Goal: Obtain resource: Download file/media

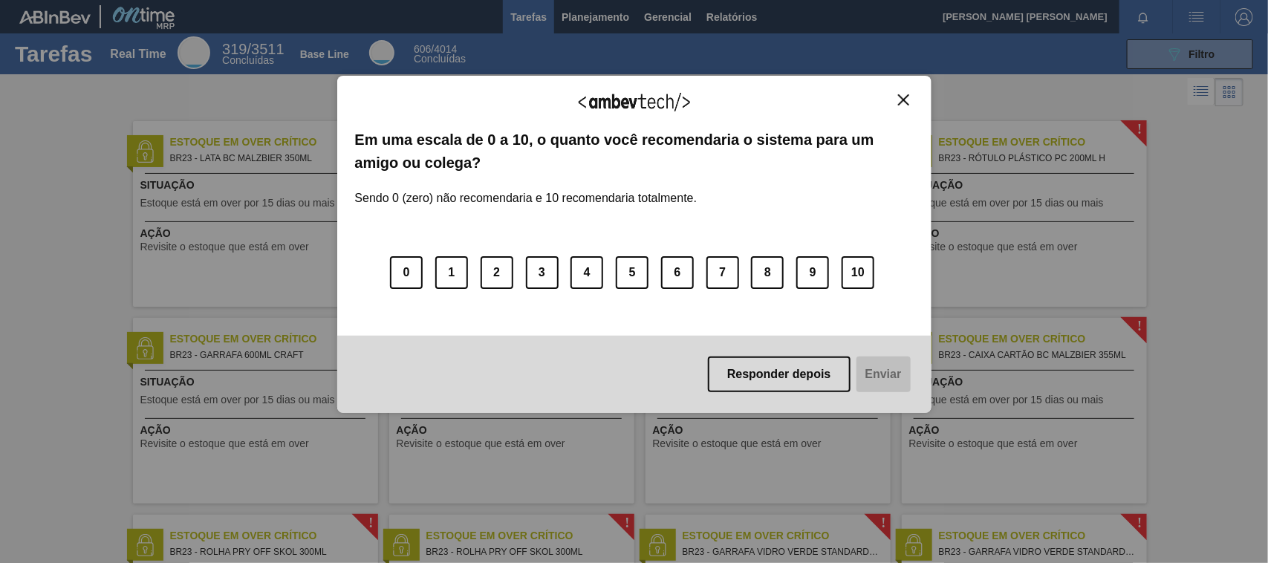
click at [901, 97] on img "Close" at bounding box center [903, 99] width 11 height 11
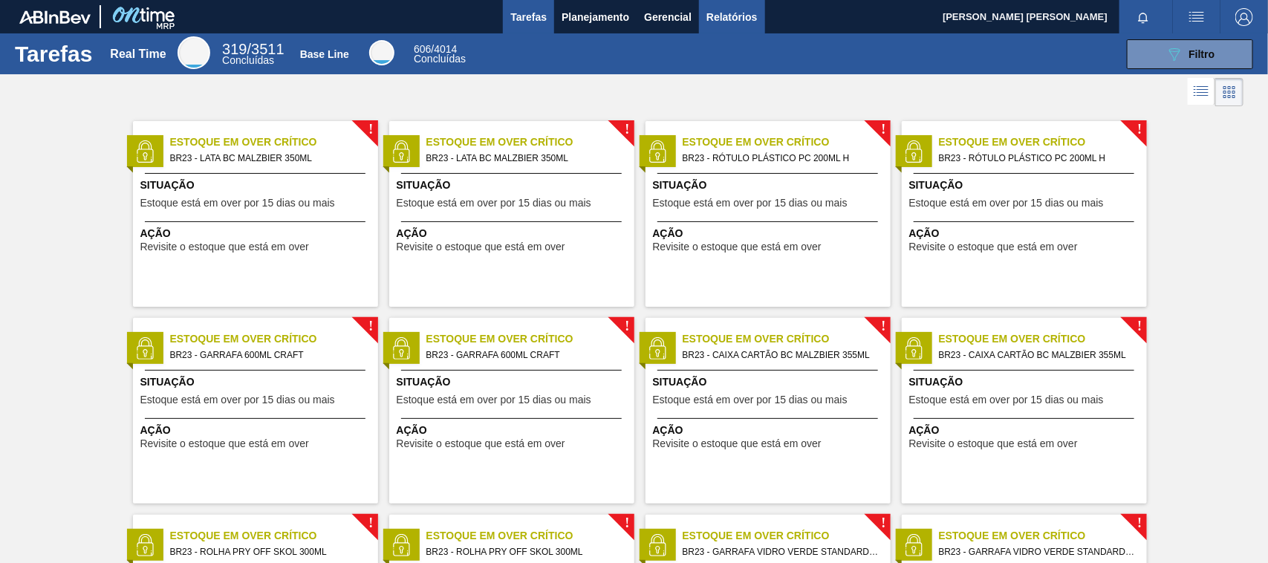
click at [739, 19] on span "Relatórios" at bounding box center [731, 17] width 51 height 18
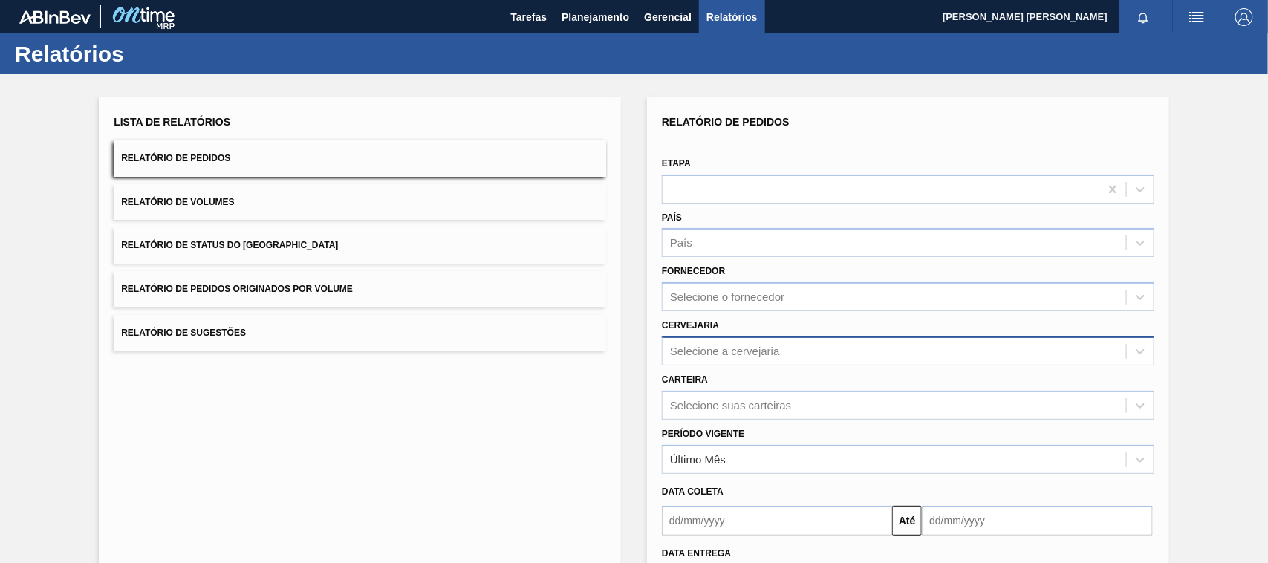
click at [710, 345] on div "Selecione a cervejaria" at bounding box center [725, 351] width 110 height 13
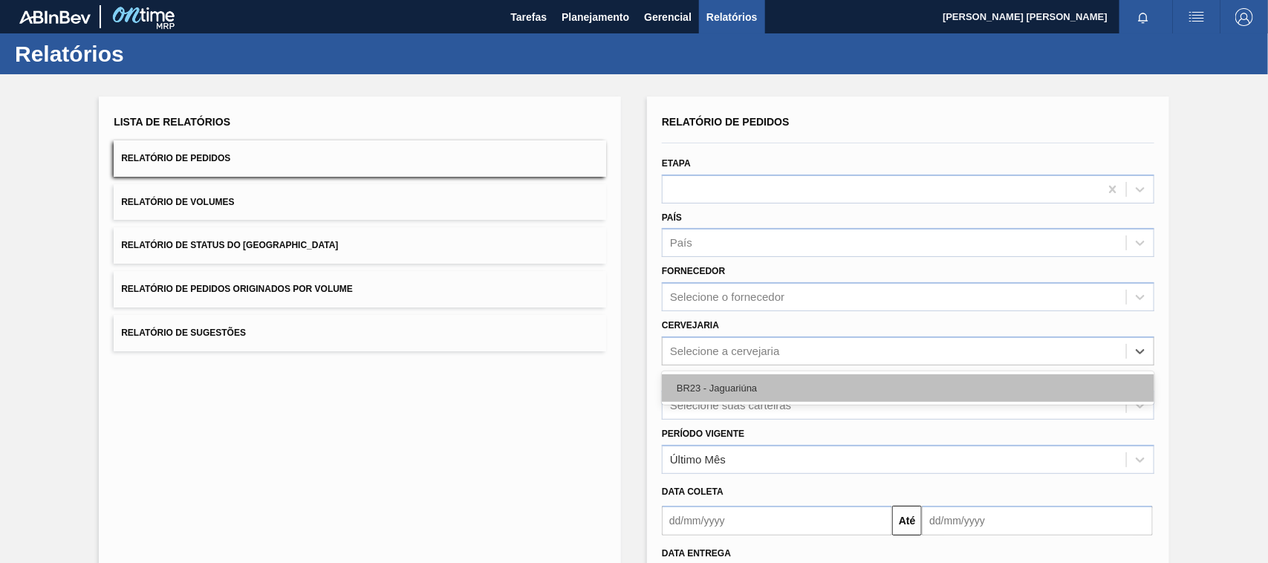
click at [703, 383] on div "BR23 - Jaguariúna" at bounding box center [908, 387] width 492 height 27
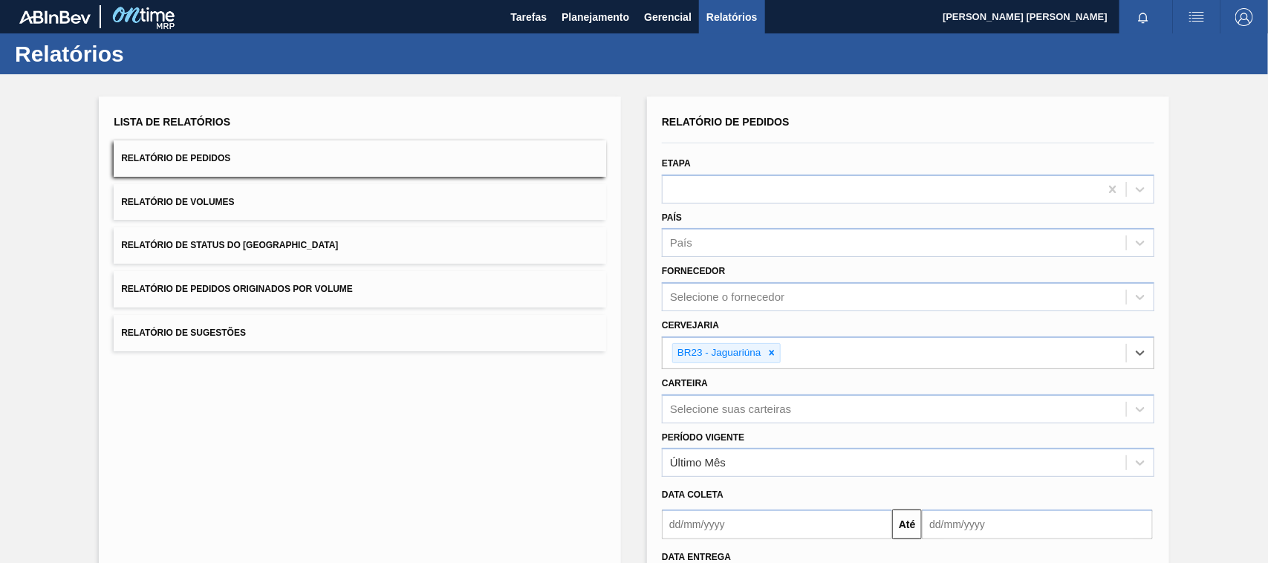
scroll to position [93, 0]
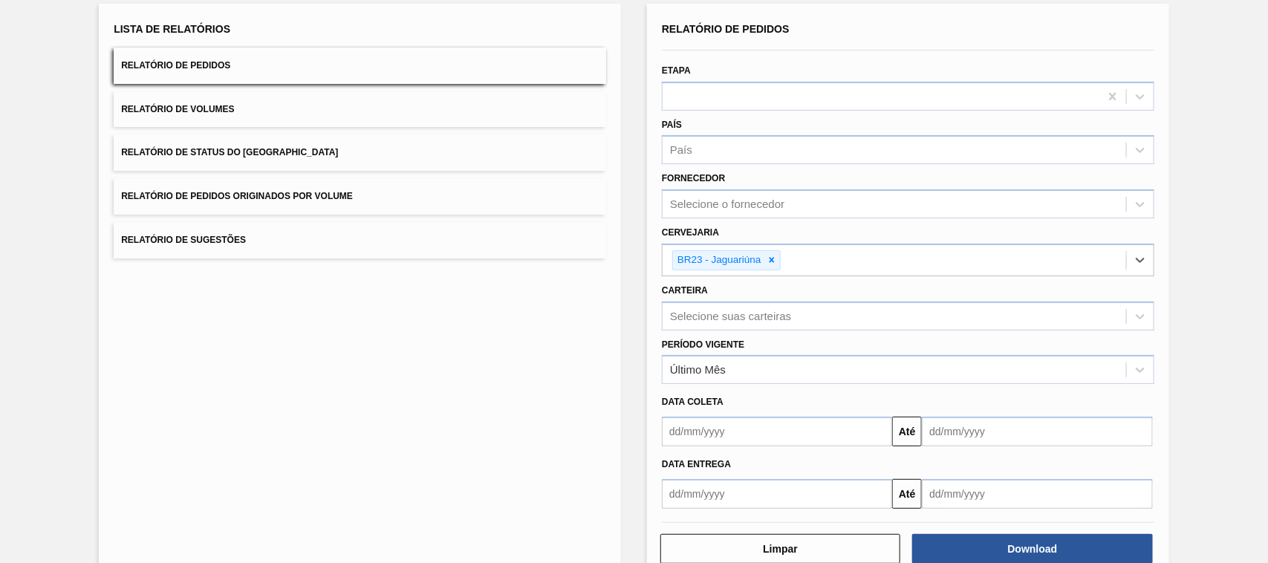
click at [746, 487] on input "text" at bounding box center [777, 494] width 230 height 30
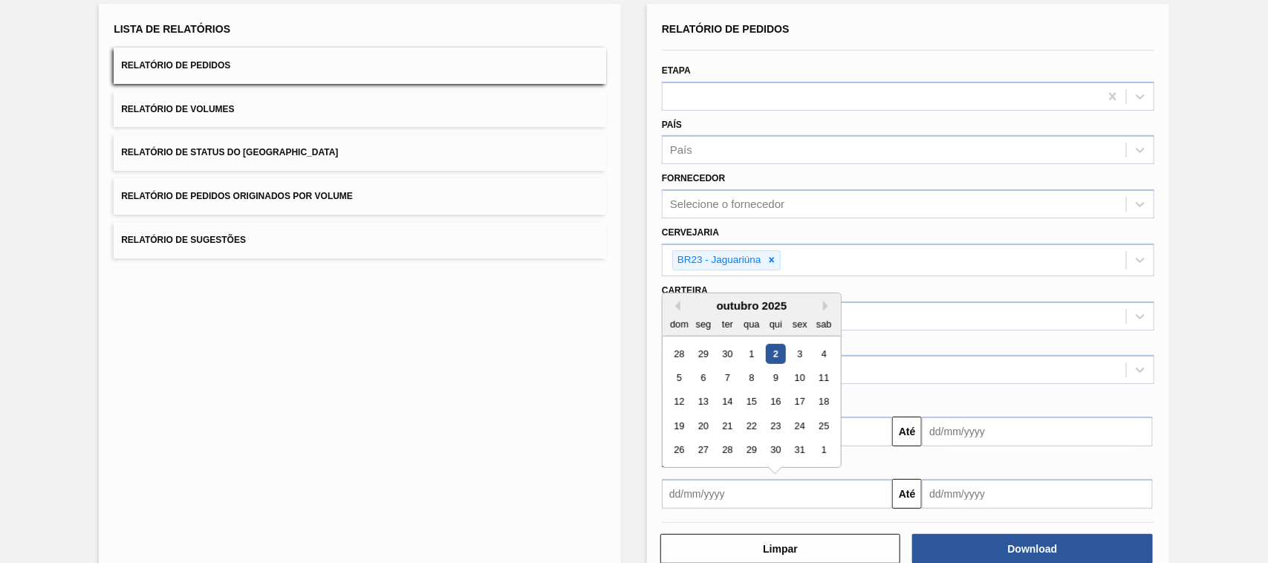
click at [918, 391] on div "Data coleta" at bounding box center [908, 402] width 504 height 22
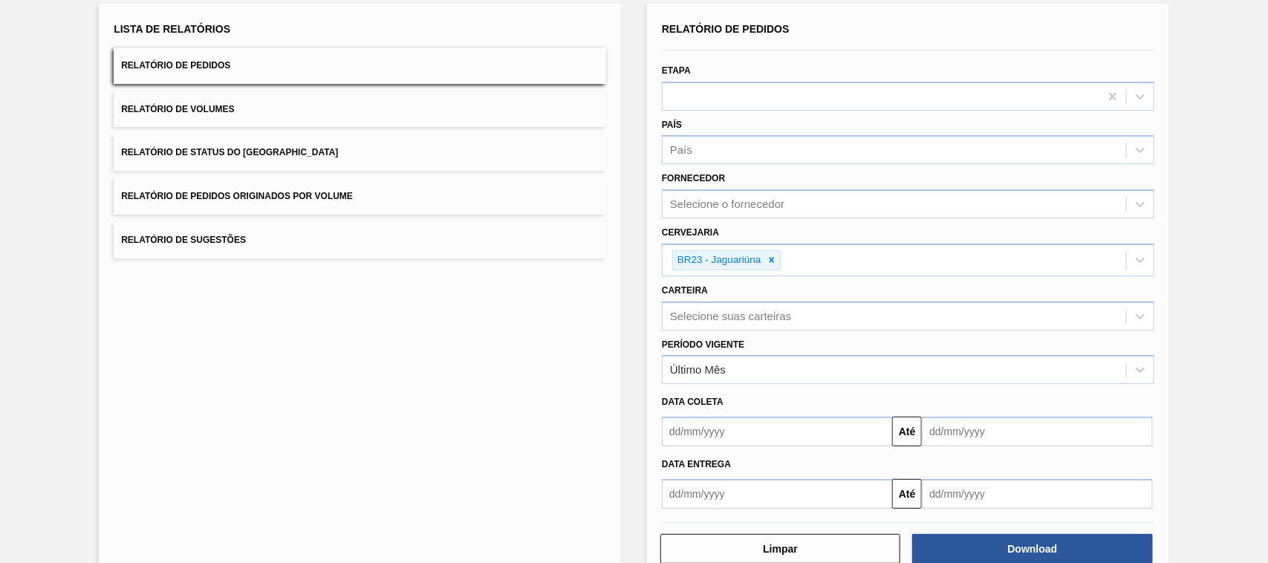
click at [751, 480] on input "text" at bounding box center [777, 494] width 230 height 30
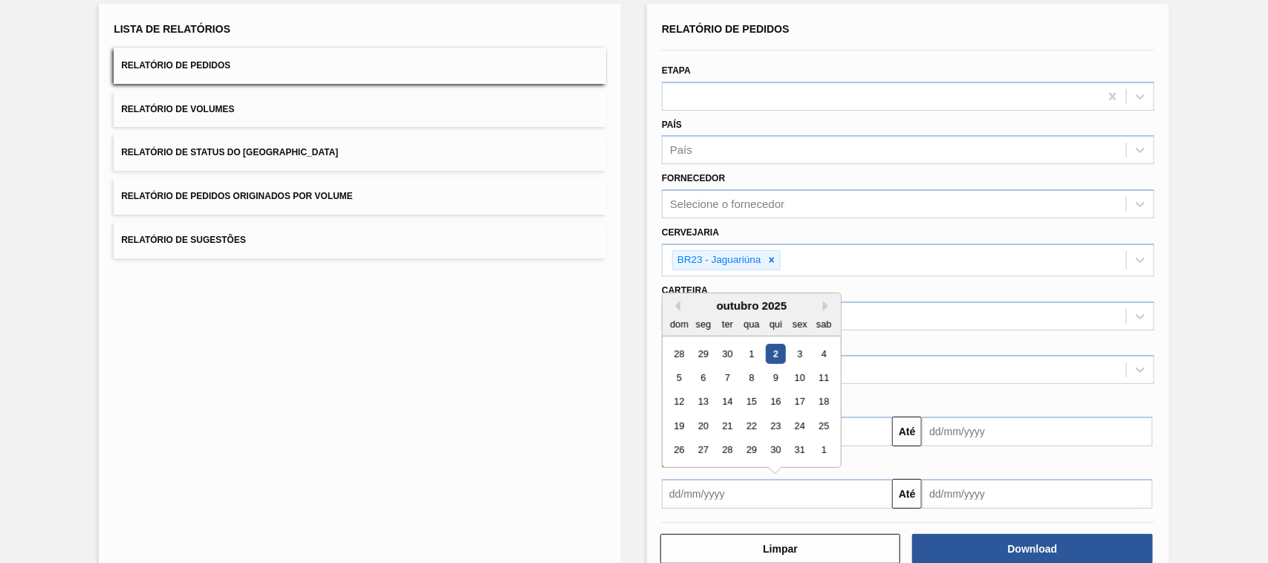
click at [778, 355] on div "2" at bounding box center [776, 354] width 20 height 20
type input "[DATE]"
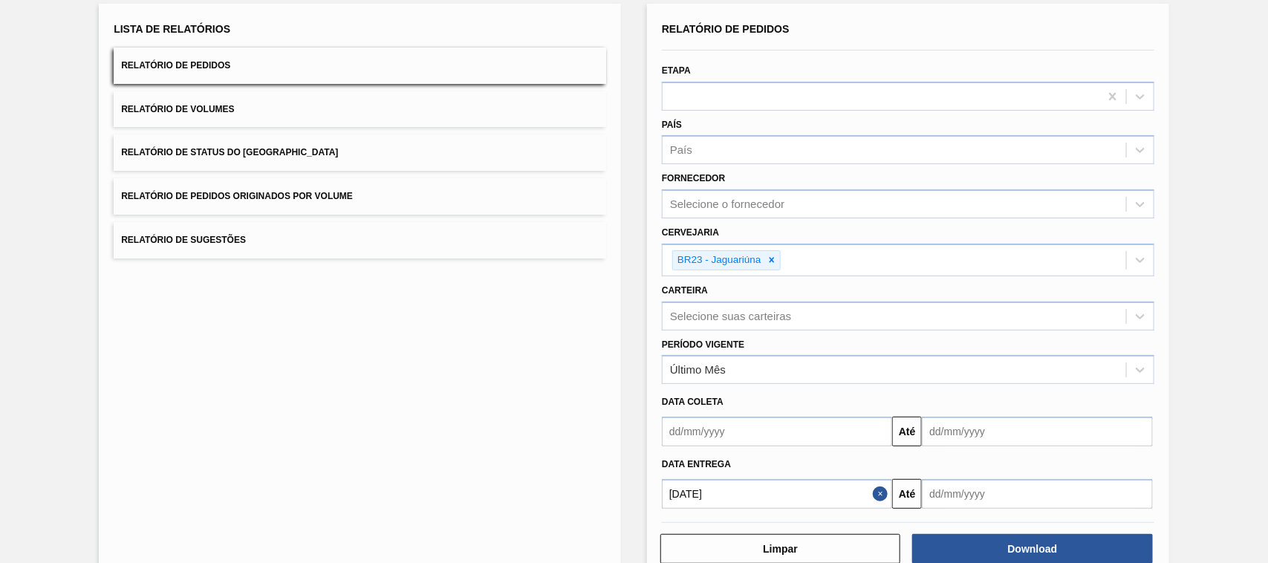
click at [977, 489] on input "text" at bounding box center [1037, 494] width 230 height 30
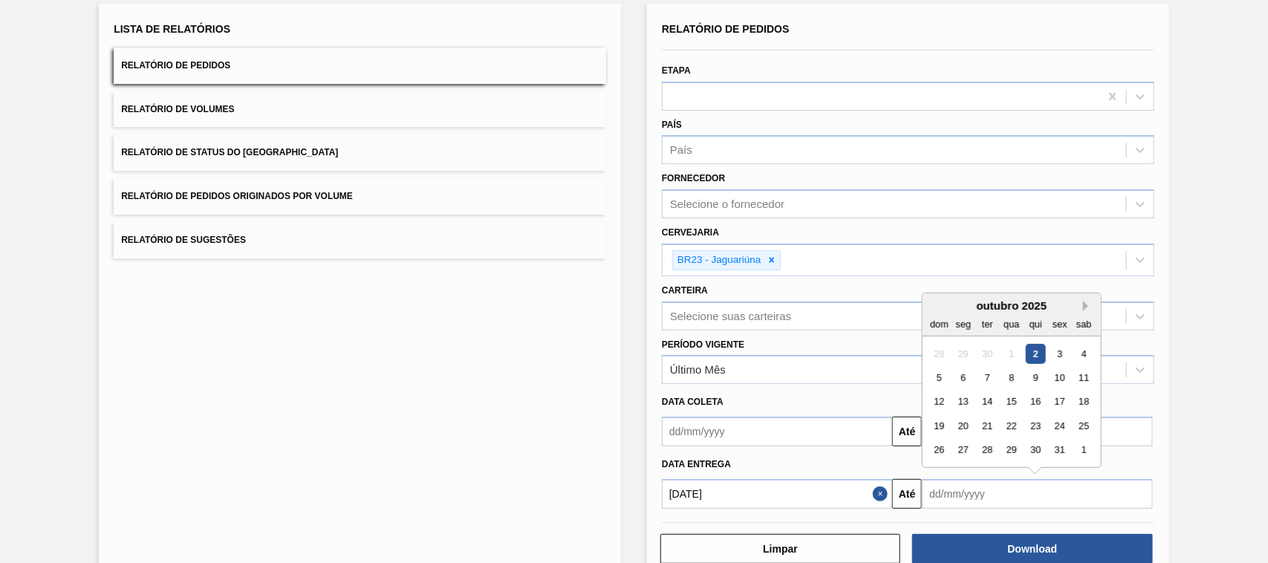
click at [1083, 305] on button "Next Month" at bounding box center [1088, 306] width 10 height 10
click at [941, 379] on div "2" at bounding box center [939, 378] width 20 height 20
type input "[DATE]"
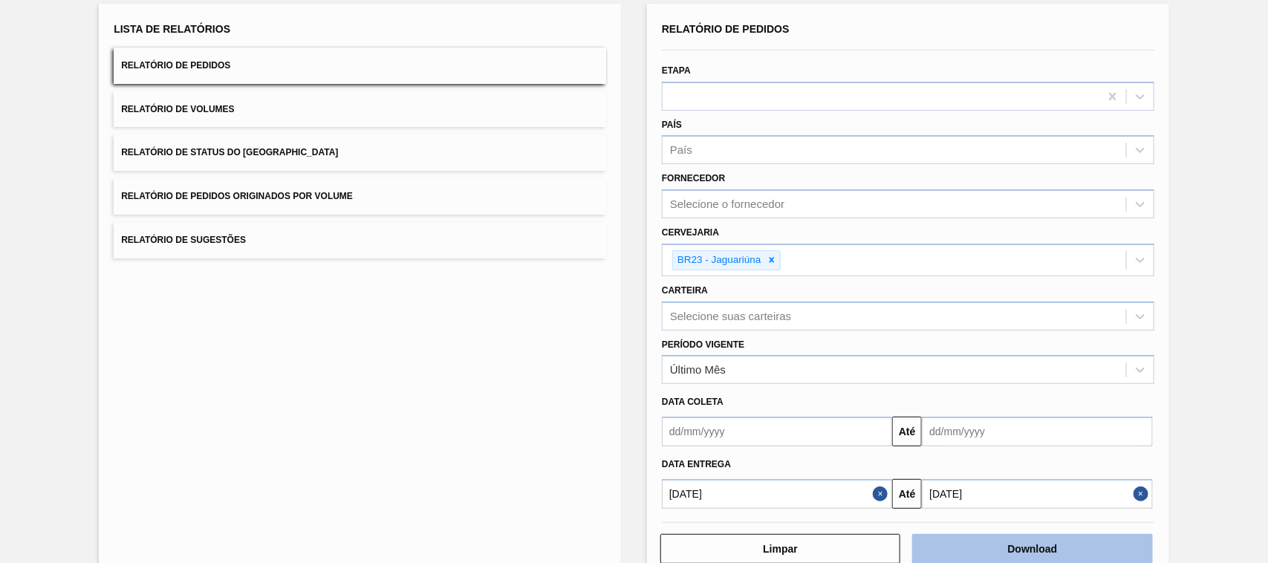
click at [981, 541] on button "Download" at bounding box center [1032, 549] width 240 height 30
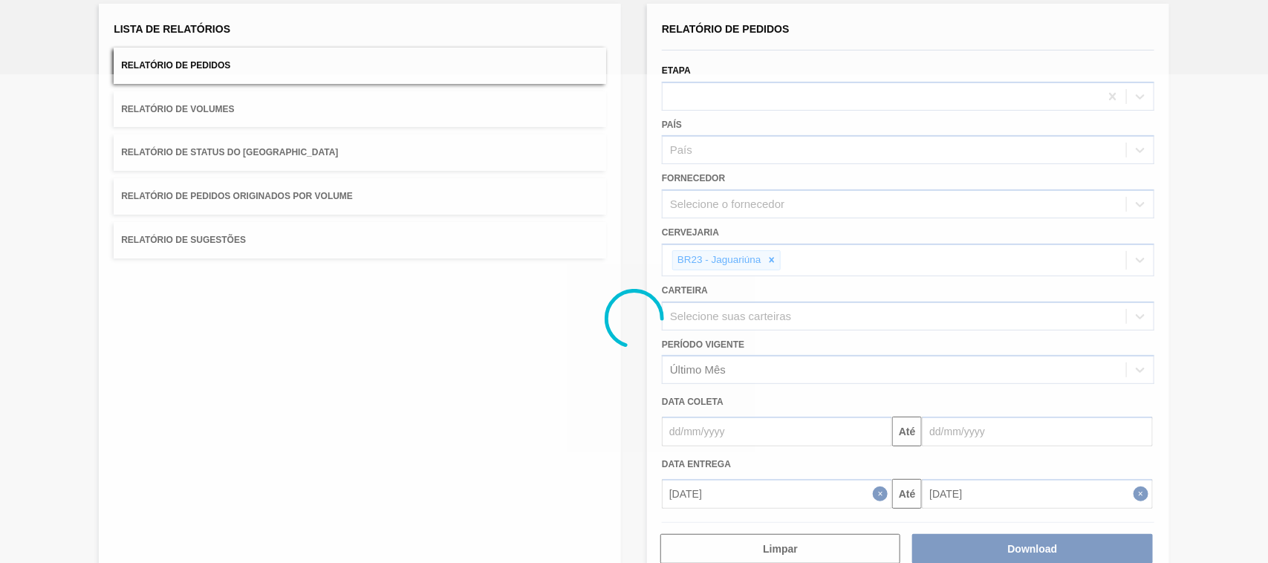
click at [428, 108] on div at bounding box center [634, 318] width 1268 height 489
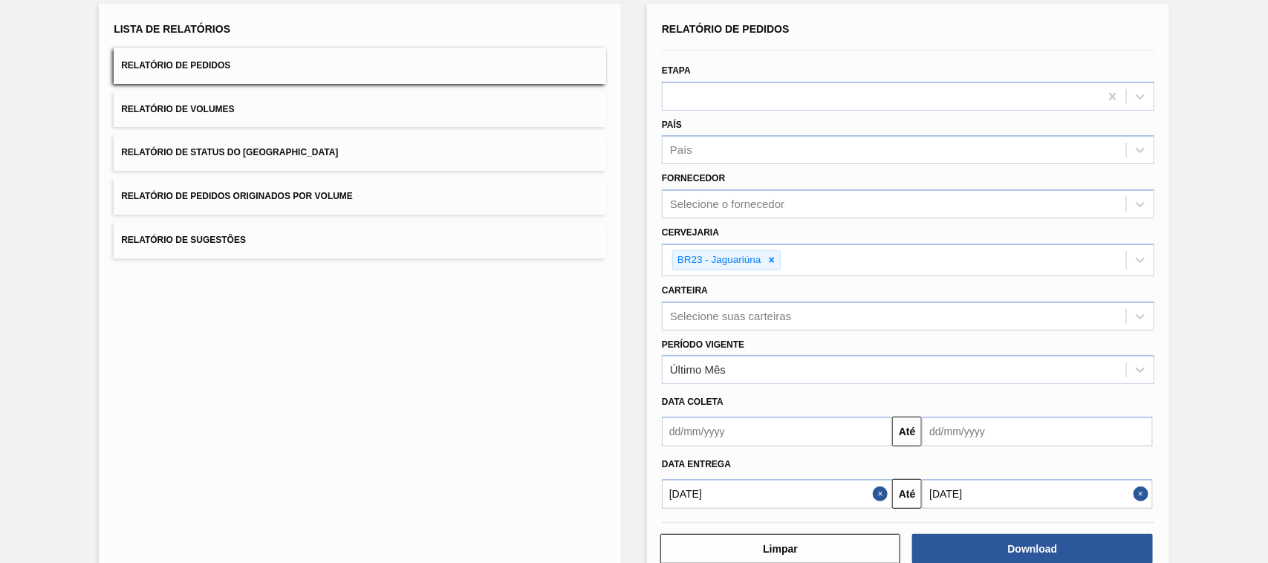
click at [428, 108] on button "Relatório de Volumes" at bounding box center [360, 109] width 492 height 36
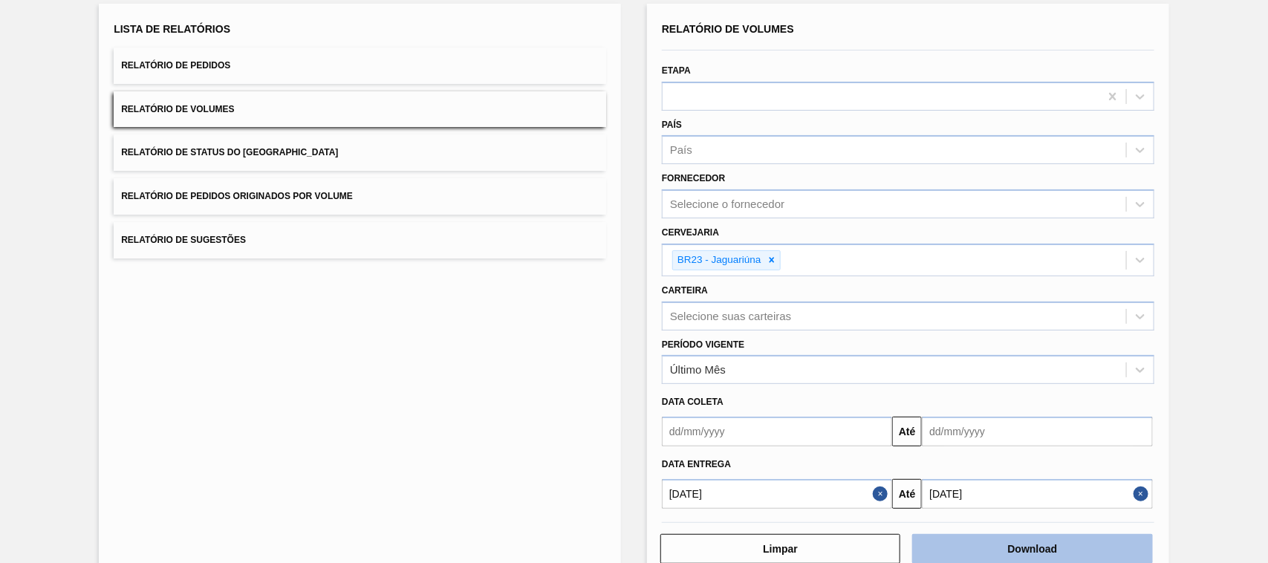
click at [1049, 540] on button "Download" at bounding box center [1032, 549] width 240 height 30
